Goal: Communication & Community: Answer question/provide support

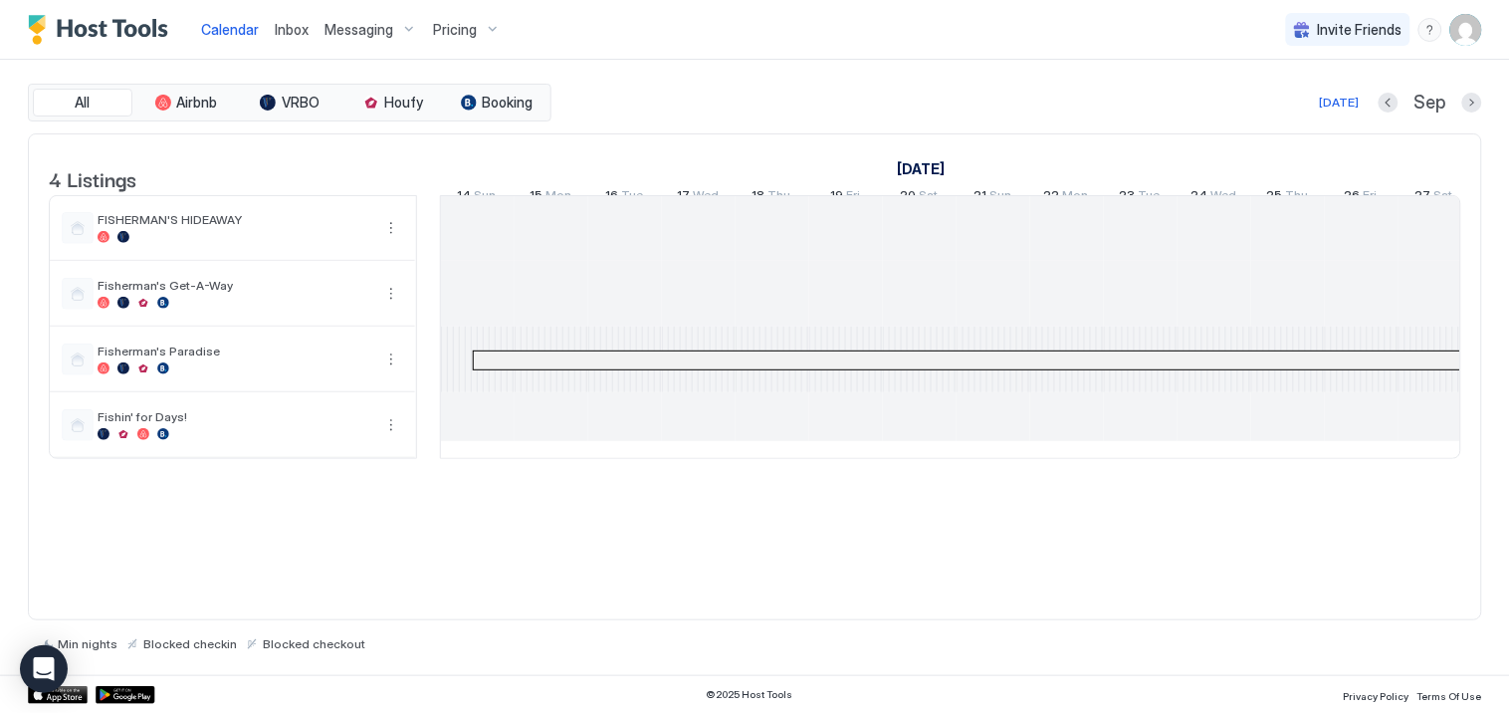
scroll to position [0, 1012]
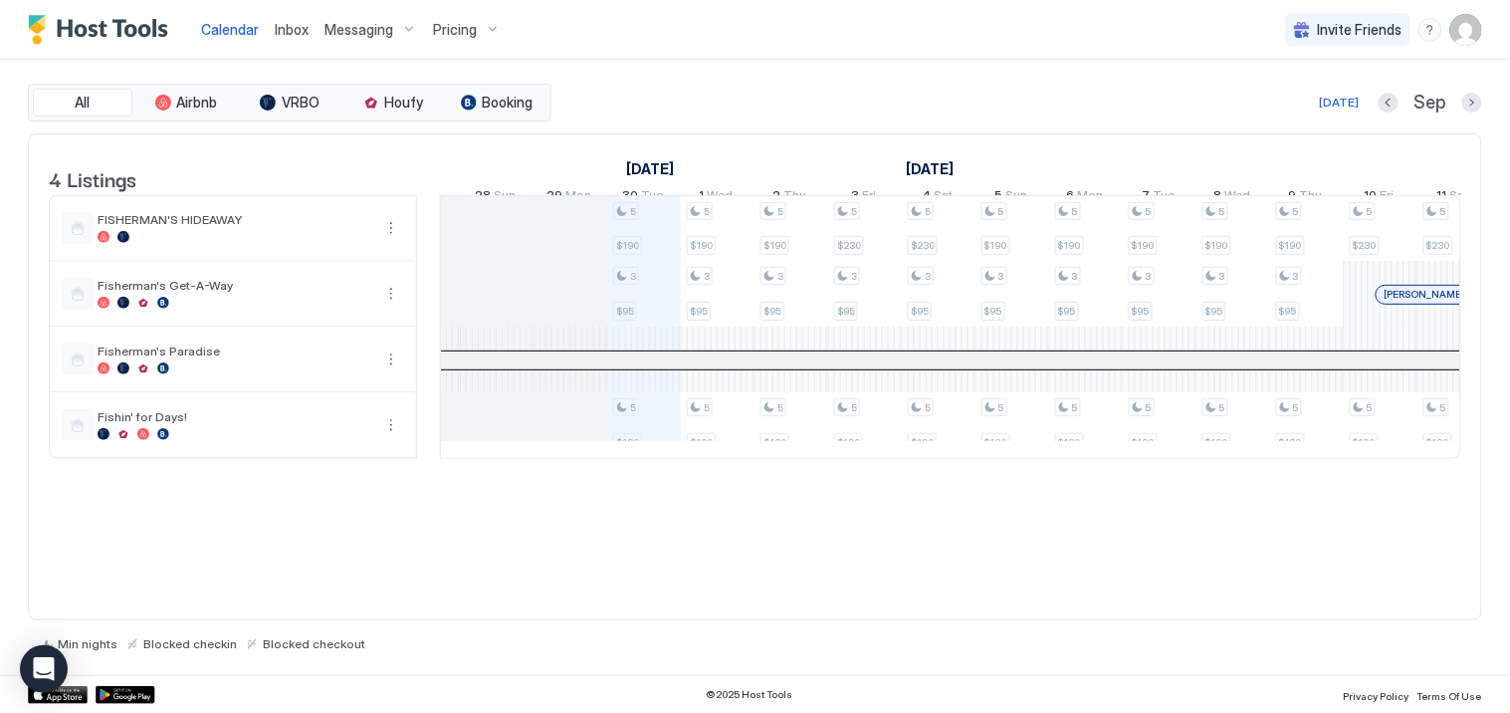
click at [287, 23] on span "Inbox" at bounding box center [292, 29] width 34 height 17
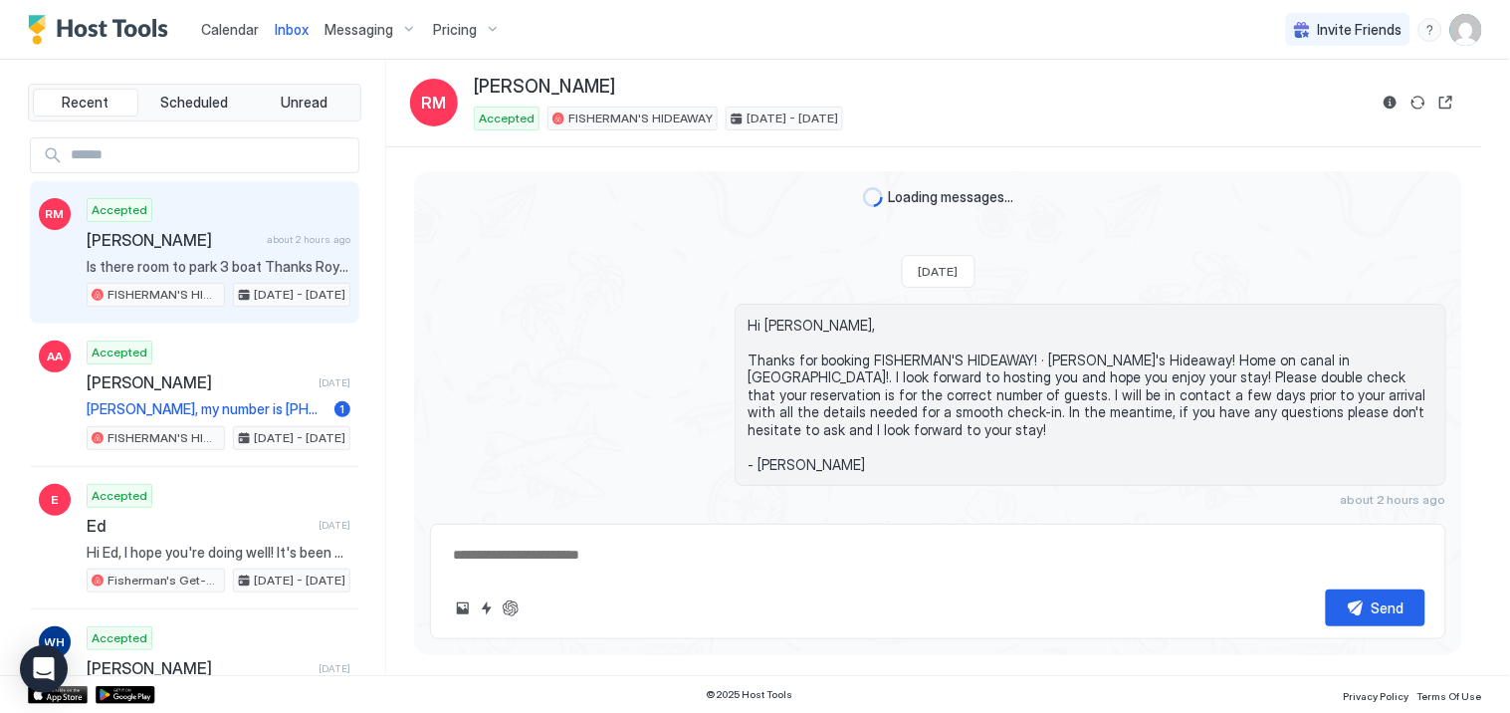
scroll to position [193, 0]
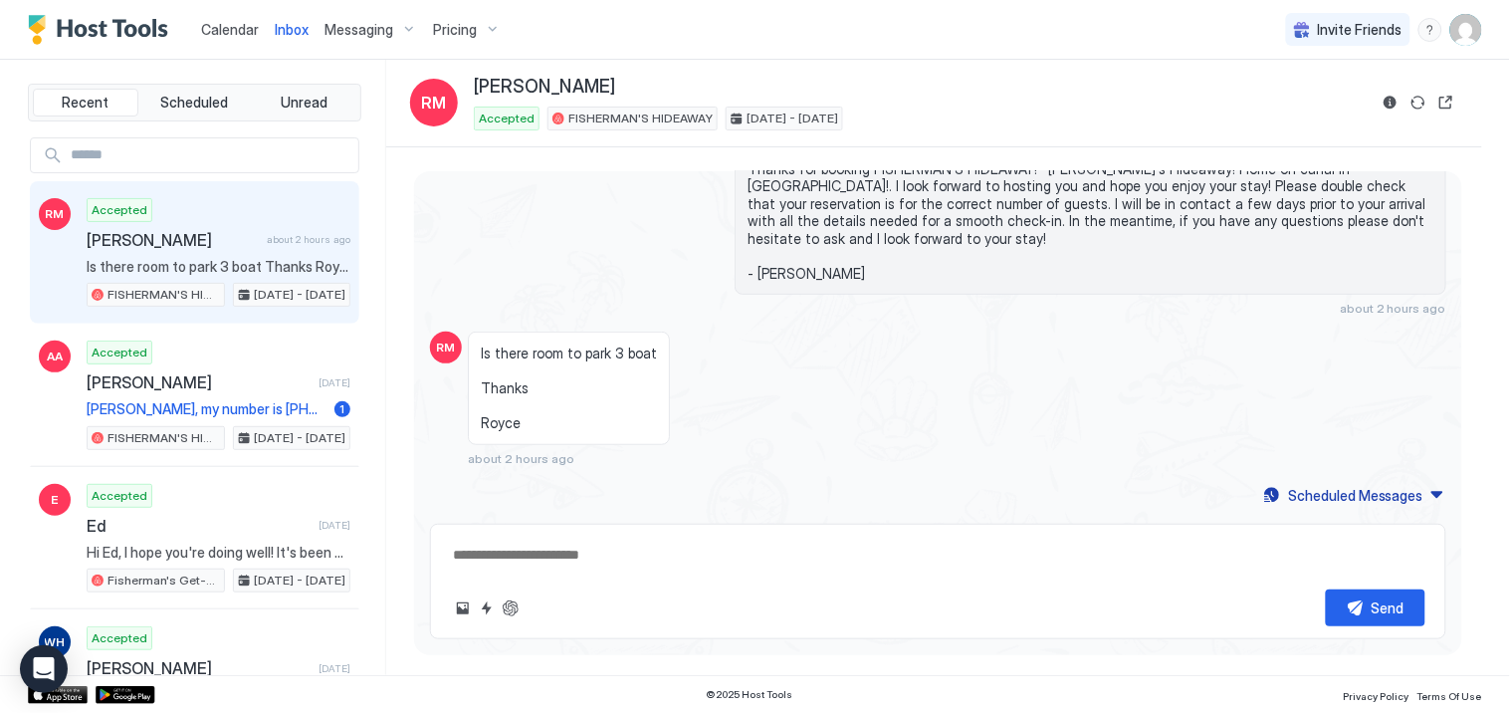
click at [161, 244] on span "[PERSON_NAME]" at bounding box center [173, 240] width 172 height 20
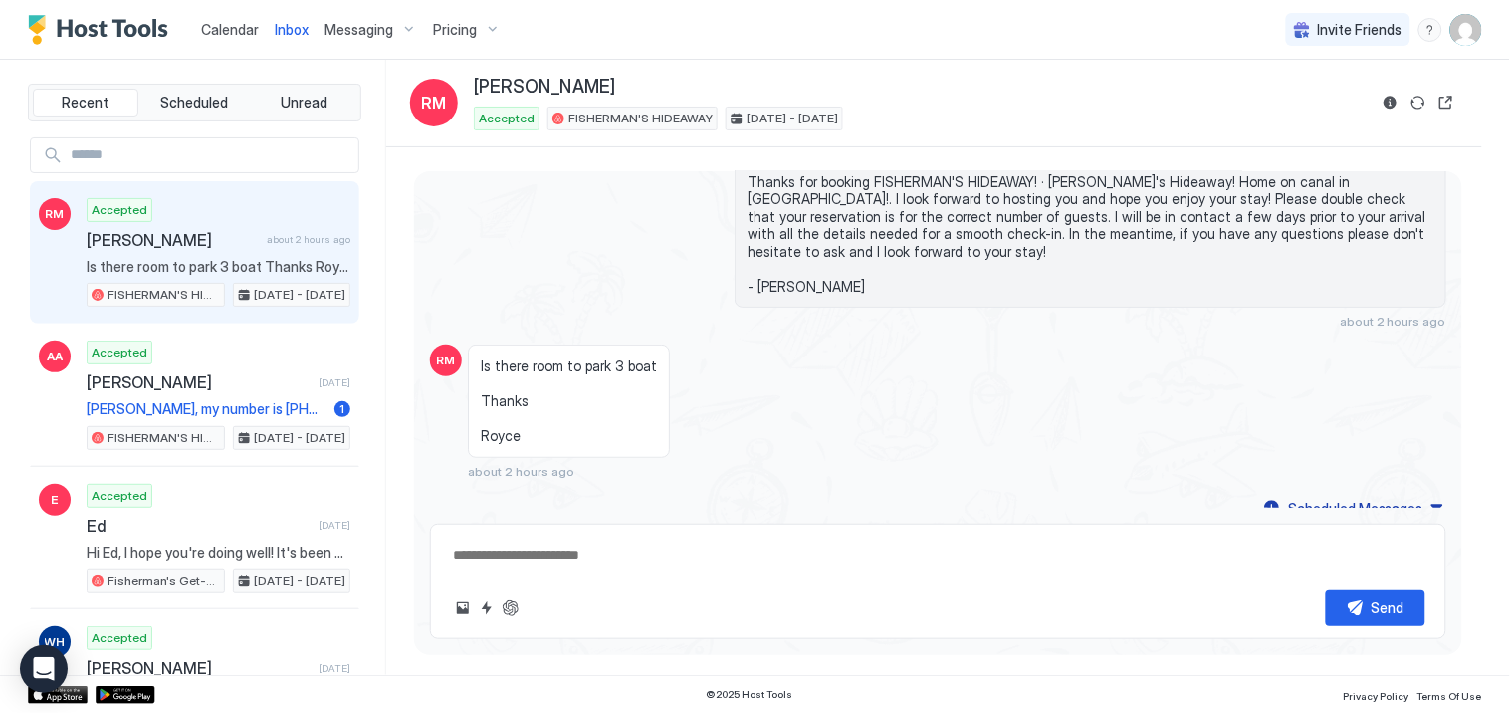
scroll to position [0, 0]
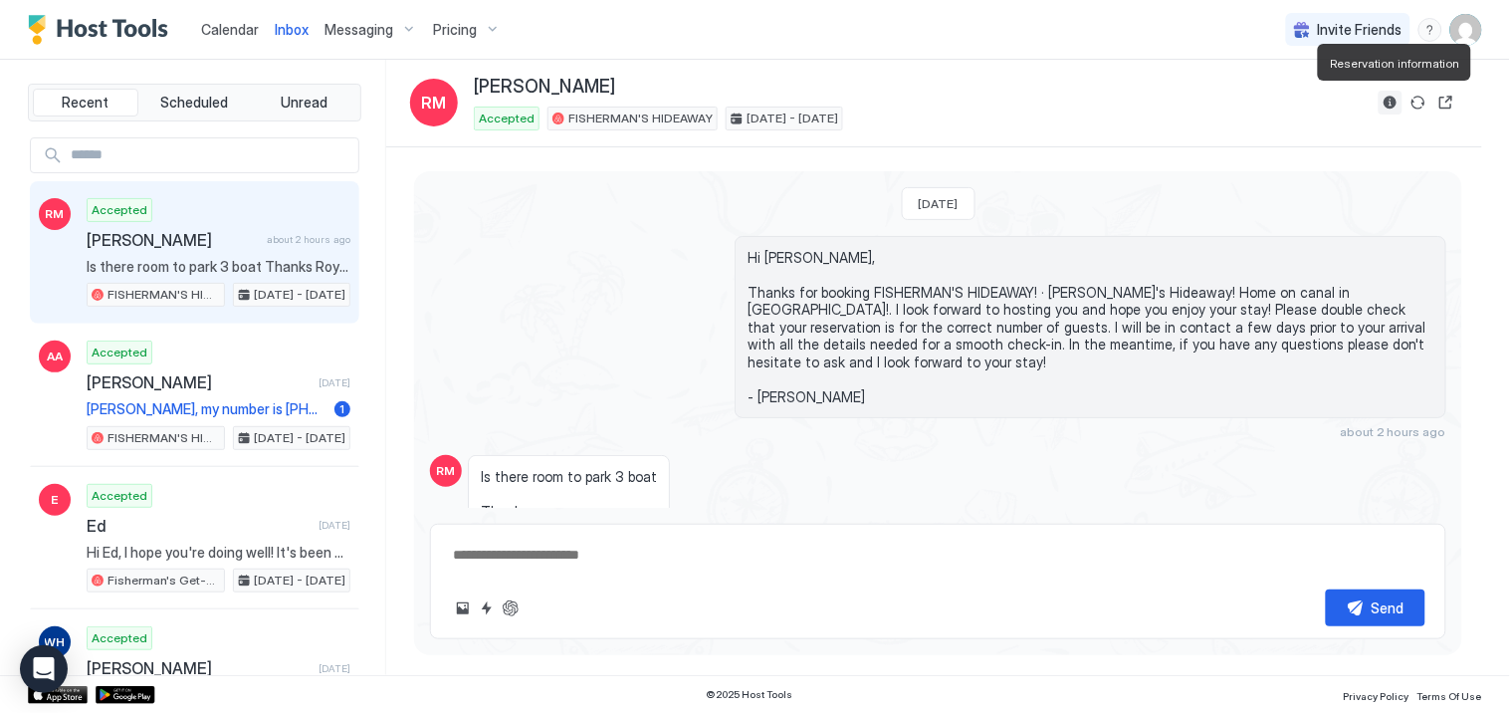
click at [1389, 98] on button "Reservation information" at bounding box center [1391, 103] width 24 height 24
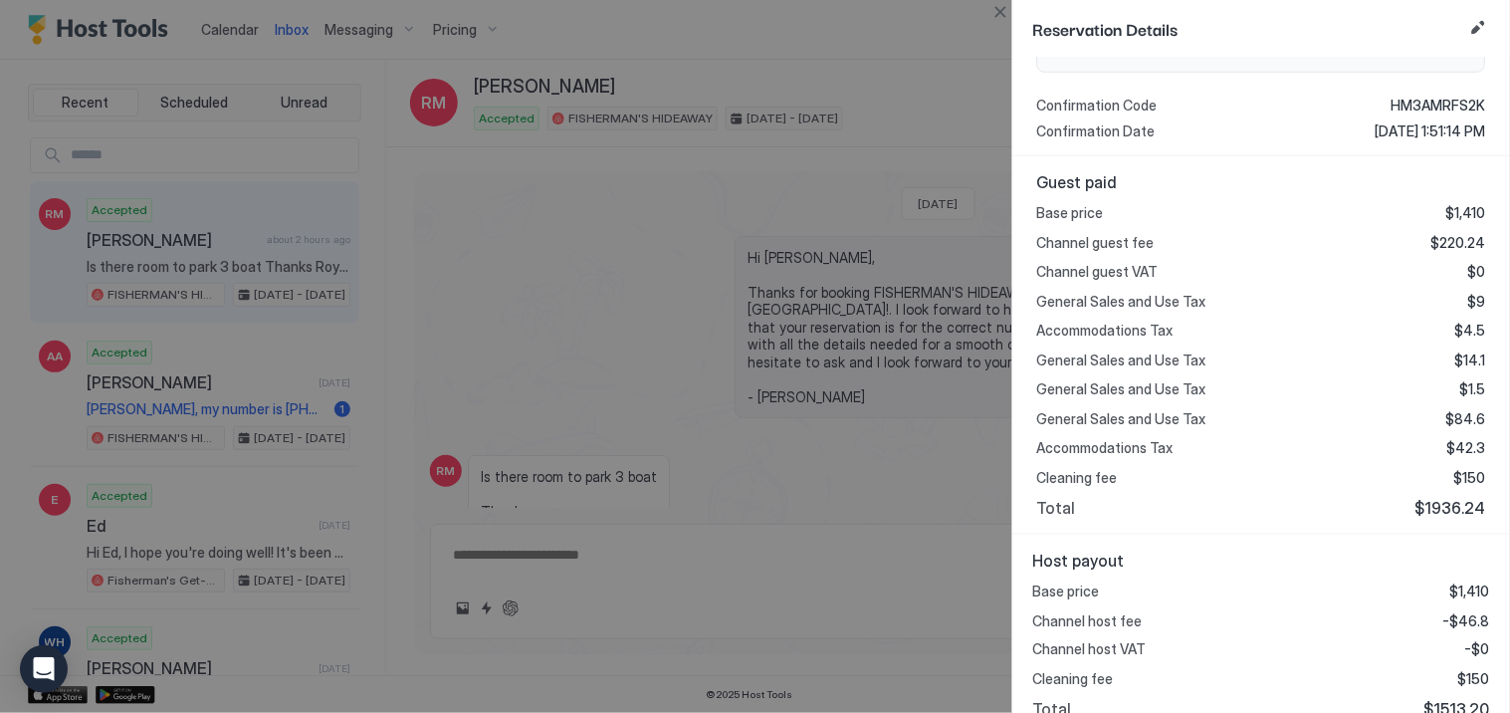
scroll to position [410, 0]
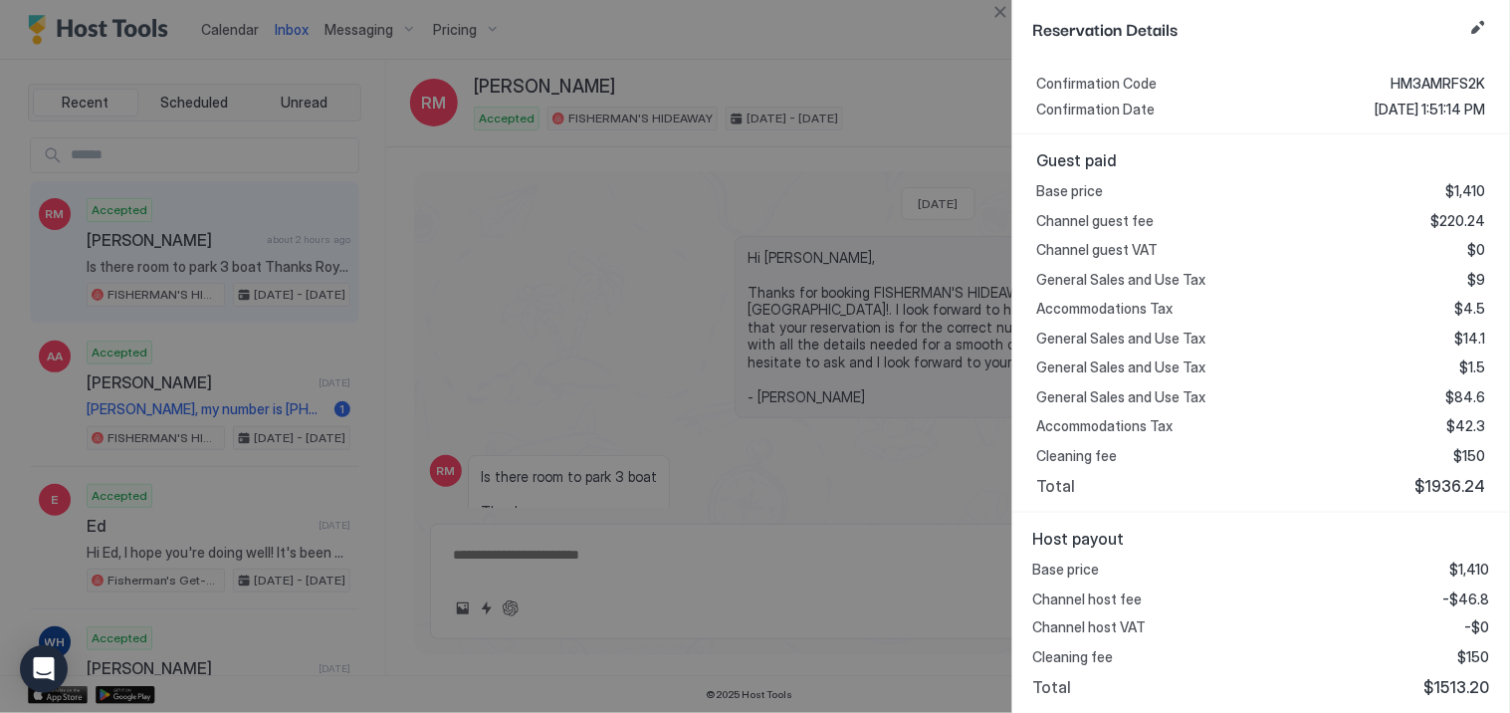
click at [784, 147] on div at bounding box center [755, 356] width 1510 height 713
click at [997, 10] on button "Close" at bounding box center [1001, 12] width 24 height 24
